Goal: Information Seeking & Learning: Check status

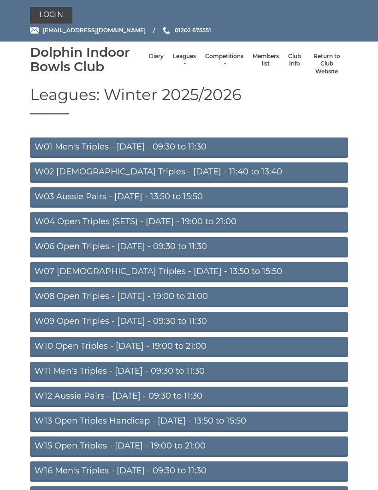
click at [163, 249] on link "W06 Open Triples - Tuesday - 09:30 to 11:30" at bounding box center [189, 247] width 318 height 20
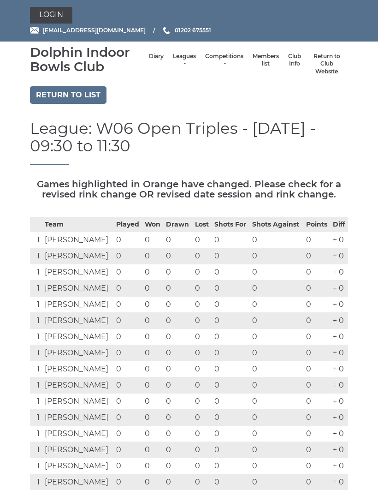
click at [178, 62] on link "Leagues" at bounding box center [184, 60] width 23 height 15
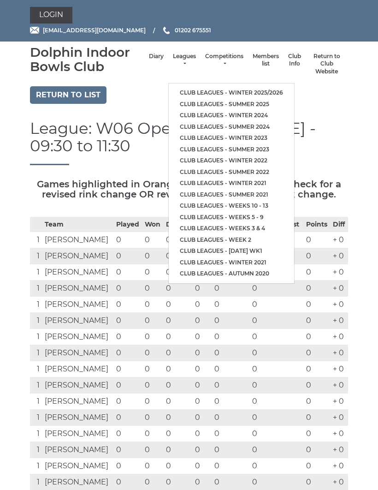
click at [207, 102] on link "Club leagues - Summer 2025" at bounding box center [231, 105] width 125 height 12
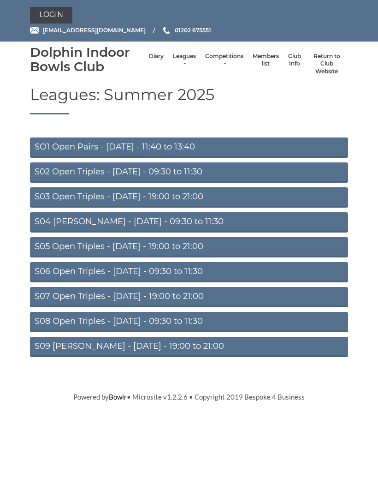
click at [192, 172] on link "S02 Open Triples - Tuesday - 09:30 to 11:30" at bounding box center [189, 172] width 318 height 20
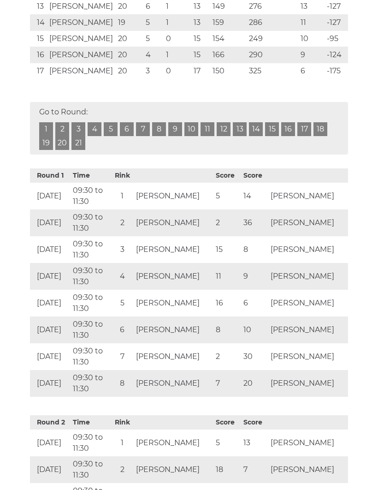
click at [84, 144] on link "21" at bounding box center [78, 143] width 14 height 14
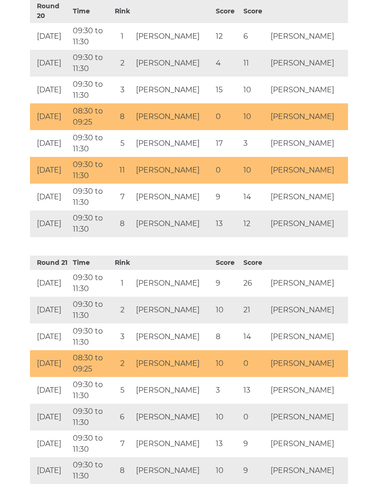
scroll to position [5306, 0]
